Goal: Transaction & Acquisition: Purchase product/service

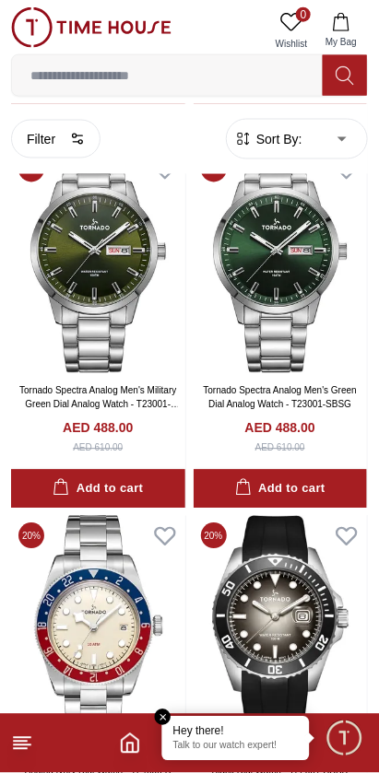
click at [29, 744] on icon at bounding box center [22, 744] width 22 height 22
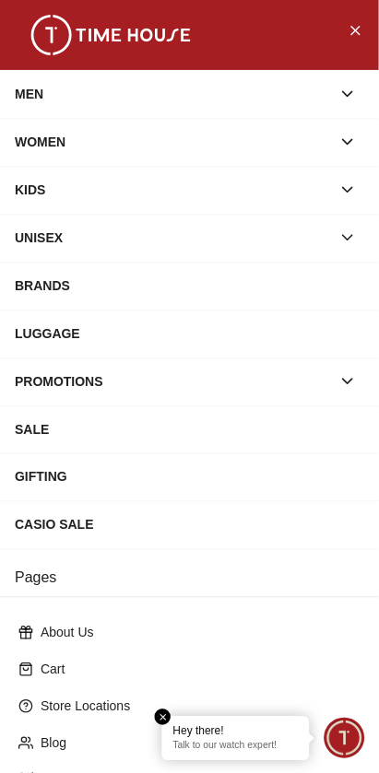
click at [55, 139] on div "WOMEN" at bounding box center [173, 141] width 316 height 33
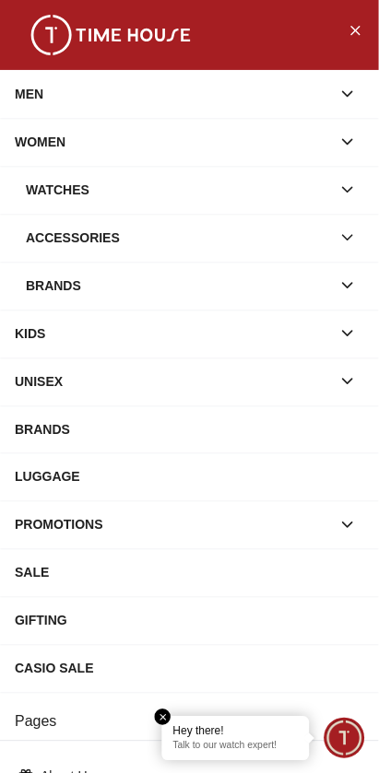
click at [69, 289] on div "Brands" at bounding box center [178, 285] width 305 height 33
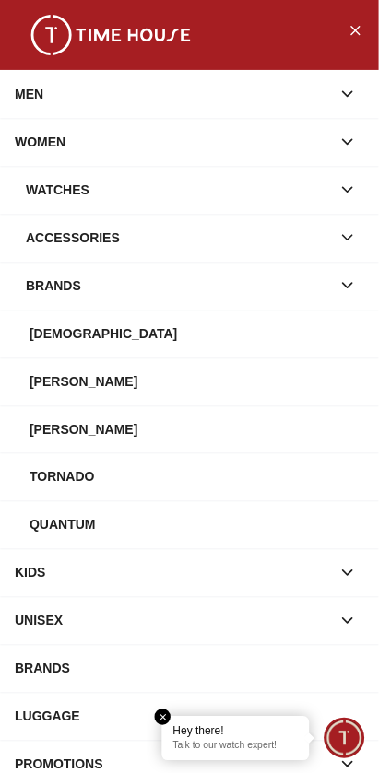
click at [60, 326] on div "[DEMOGRAPHIC_DATA]" at bounding box center [196, 333] width 335 height 33
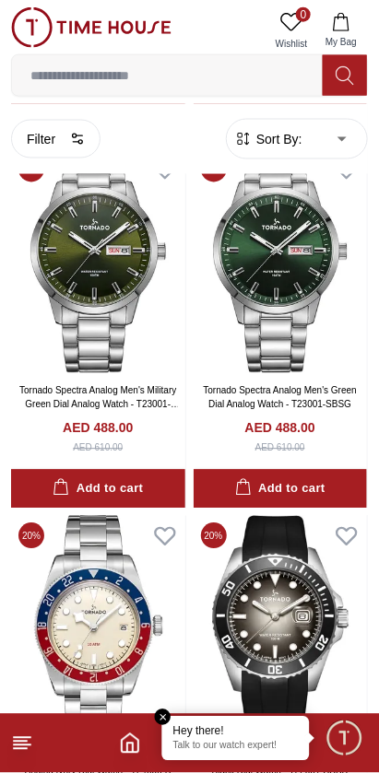
click at [25, 740] on icon at bounding box center [22, 744] width 22 height 22
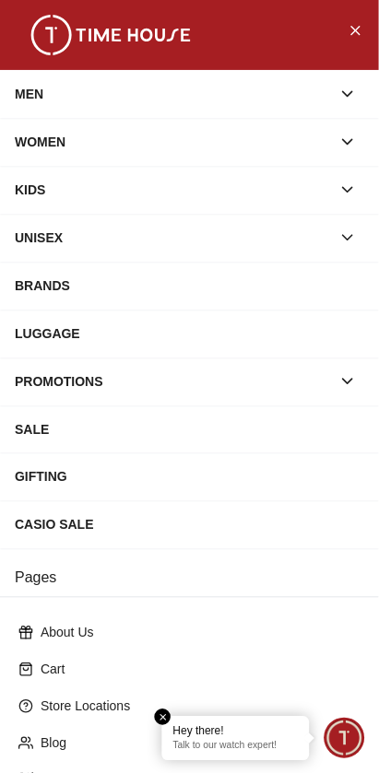
click at [346, 144] on icon "button" at bounding box center [347, 142] width 18 height 18
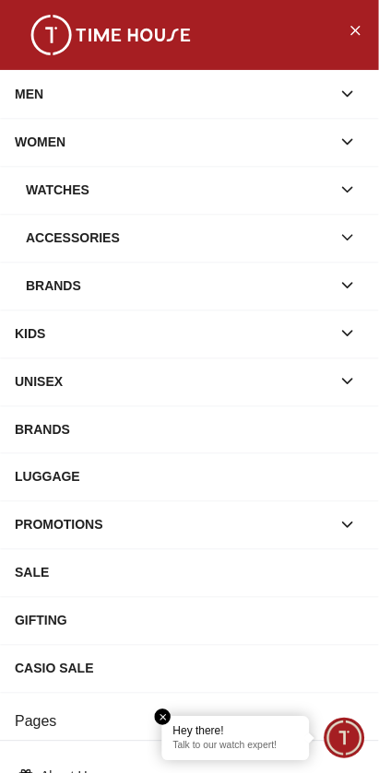
click at [345, 281] on icon "button" at bounding box center [347, 286] width 18 height 18
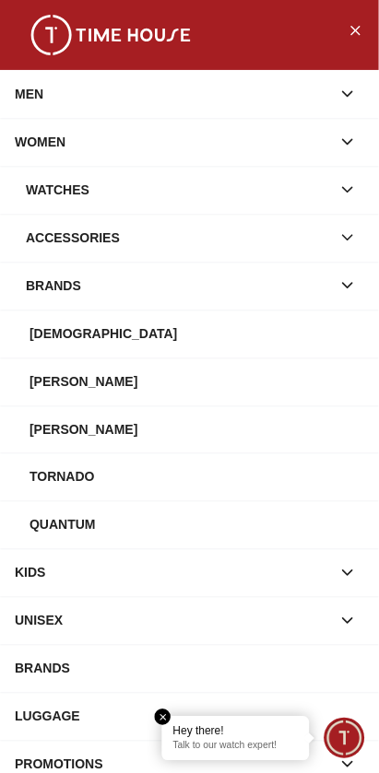
click at [57, 329] on div "[DEMOGRAPHIC_DATA]" at bounding box center [196, 333] width 335 height 33
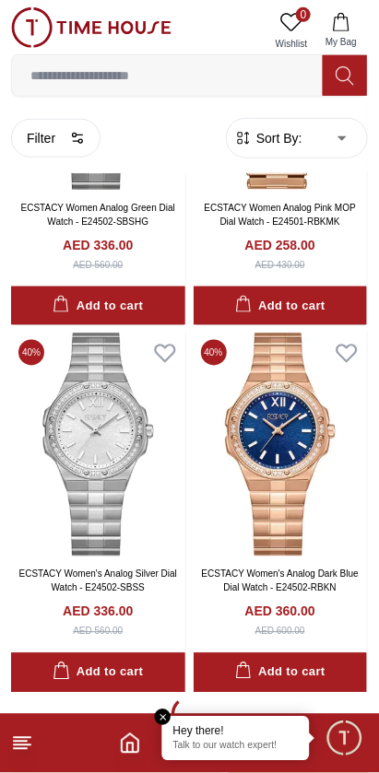
scroll to position [3838, 0]
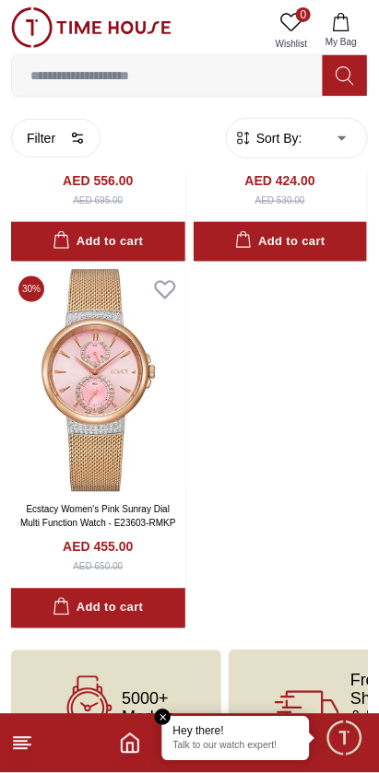
scroll to position [10777, 0]
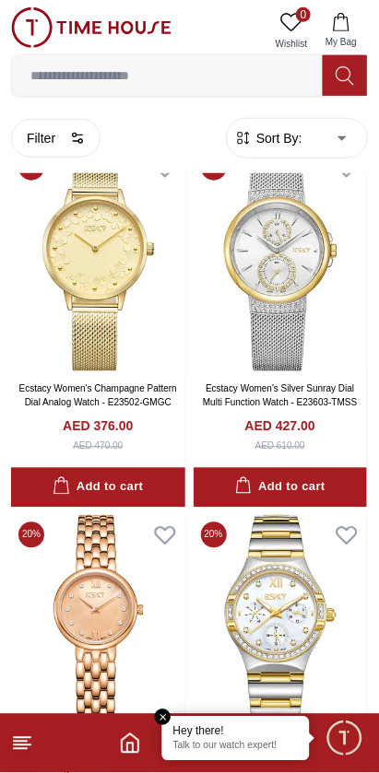
scroll to position [8965, 0]
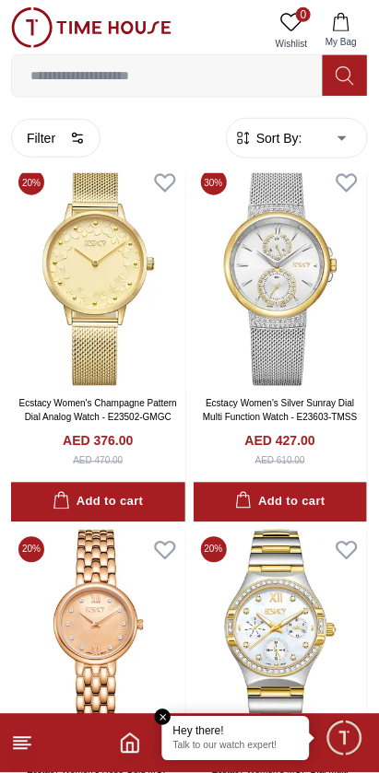
click at [22, 738] on line at bounding box center [22, 738] width 17 height 0
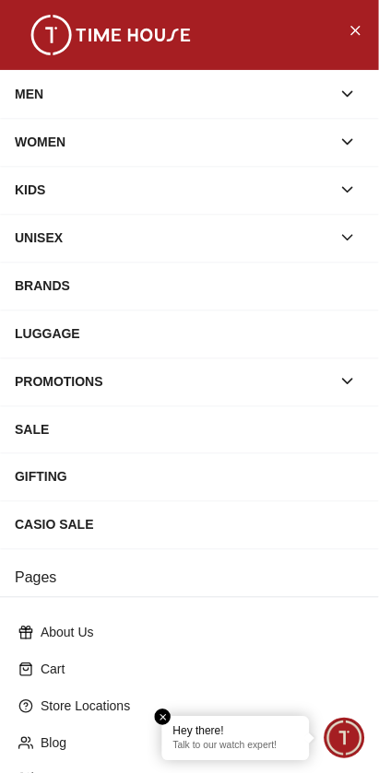
click at [52, 136] on div "WOMEN" at bounding box center [173, 141] width 316 height 33
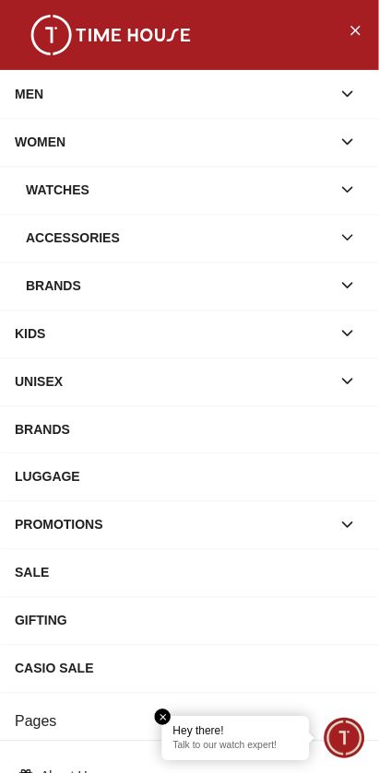
click at [74, 283] on div "Brands" at bounding box center [178, 285] width 305 height 33
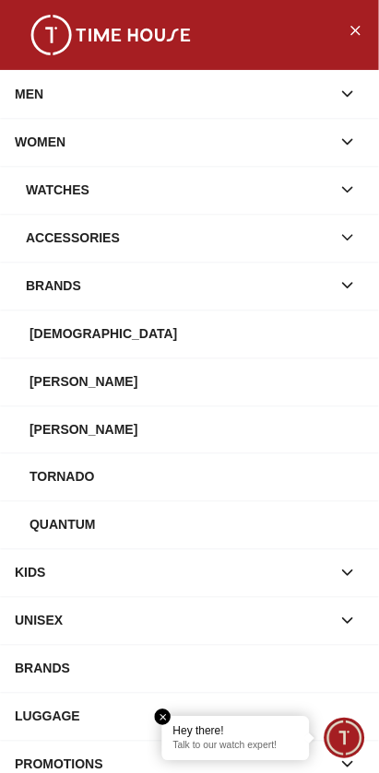
click at [105, 418] on div "[PERSON_NAME]" at bounding box center [196, 429] width 335 height 33
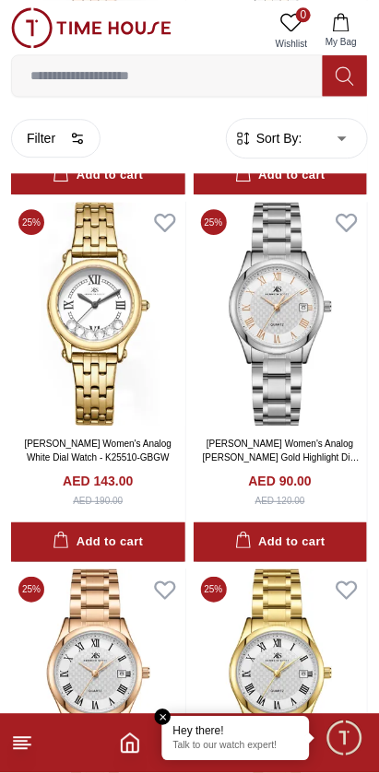
scroll to position [2313, 0]
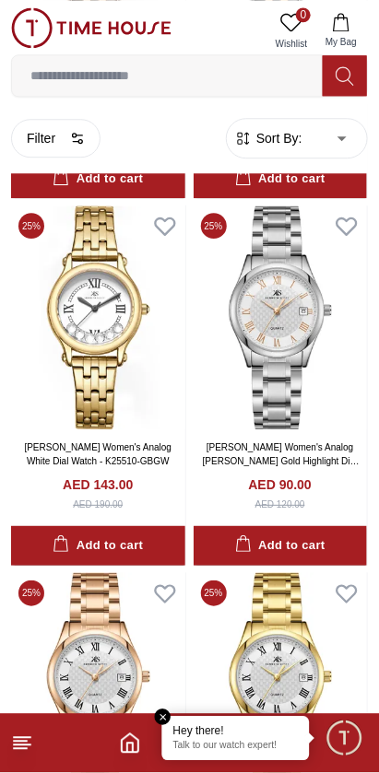
click at [32, 741] on icon at bounding box center [22, 744] width 22 height 22
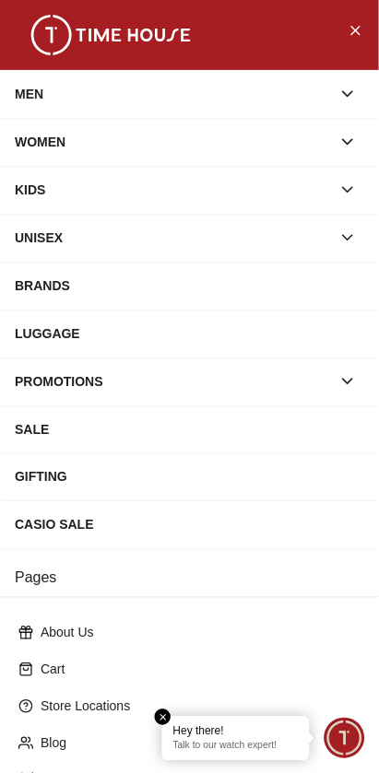
click at [339, 138] on icon "button" at bounding box center [347, 142] width 18 height 18
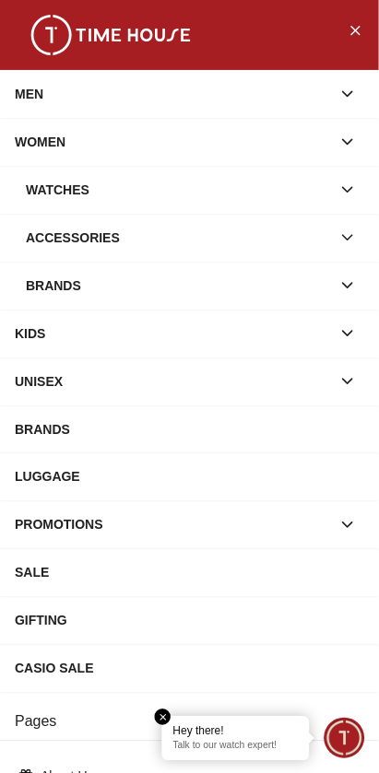
click at [301, 175] on div "Watches" at bounding box center [178, 189] width 305 height 33
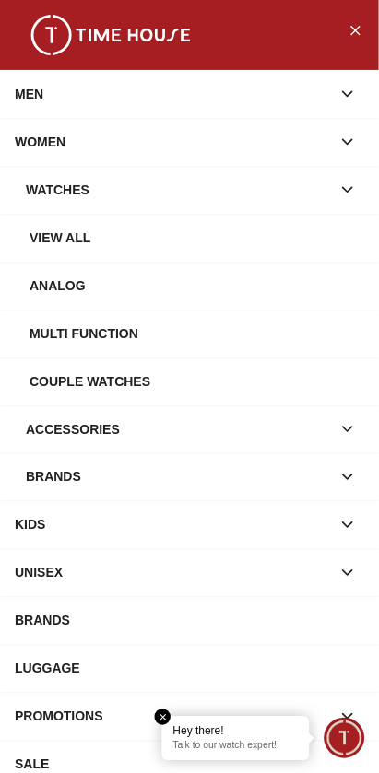
click at [210, 241] on div "View all" at bounding box center [196, 237] width 335 height 33
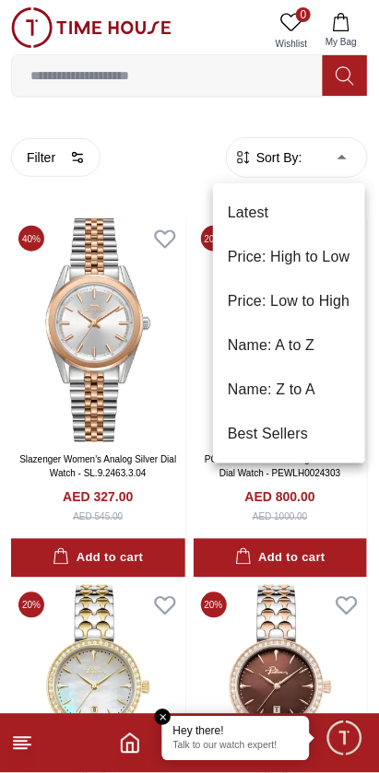
click at [309, 297] on li "Price: Low to High" at bounding box center [289, 301] width 152 height 44
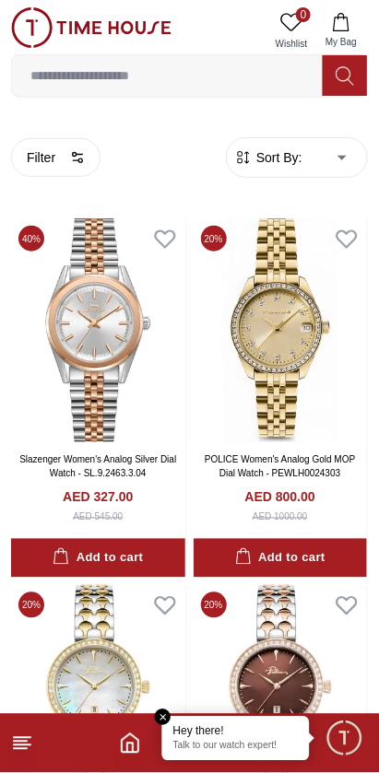
type input "*"
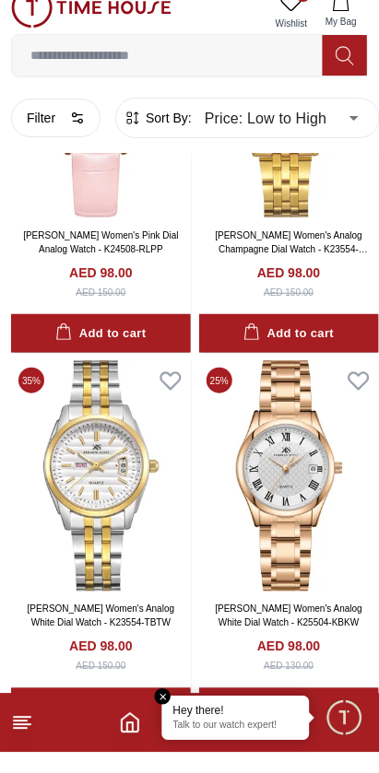
scroll to position [7150, 0]
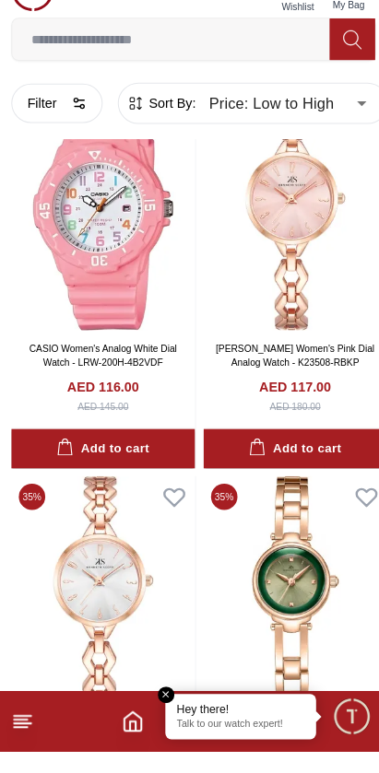
scroll to position [13589, 0]
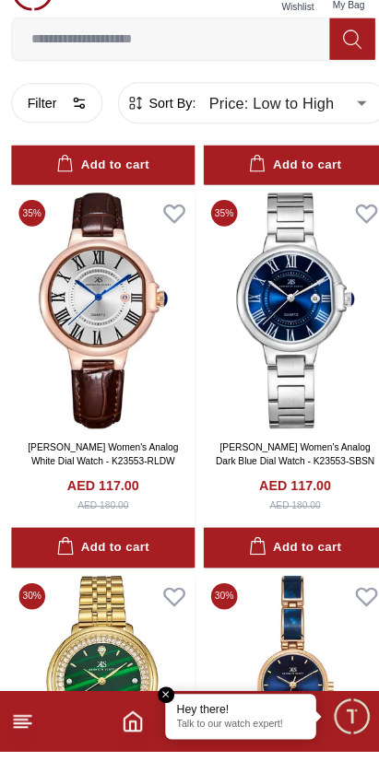
scroll to position [16499, 0]
